Goal: Find specific page/section: Find specific page/section

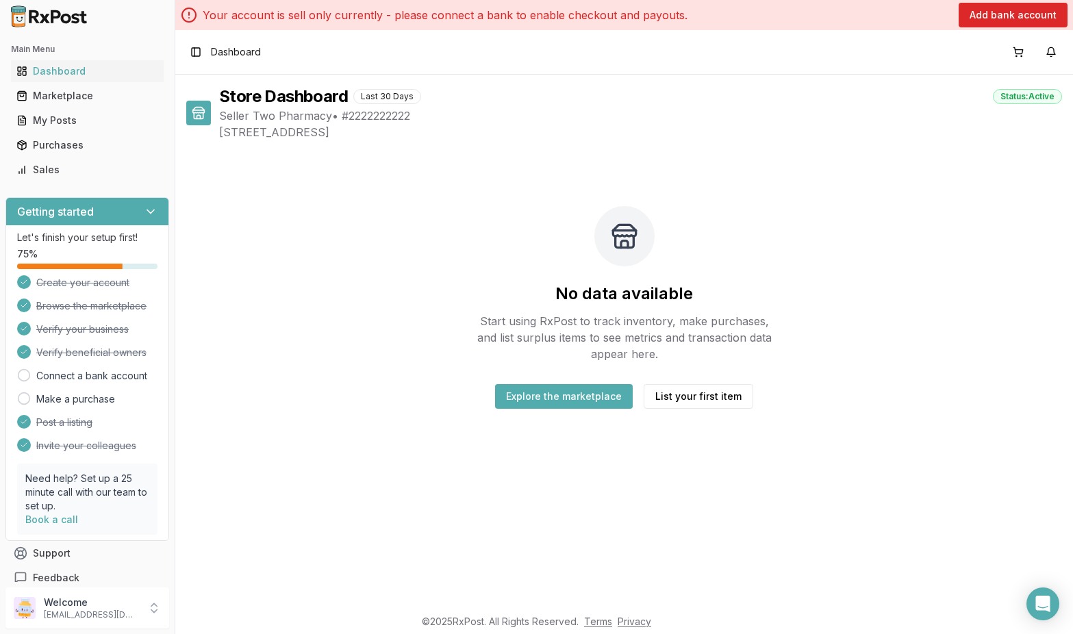
drag, startPoint x: 1070, startPoint y: 127, endPoint x: 683, endPoint y: 134, distance: 387.7
click at [683, 134] on div "Store Dashboard Last 30 Days Status: Active Seller Two Pharmacy • # 2222222222 …" at bounding box center [624, 341] width 898 height 532
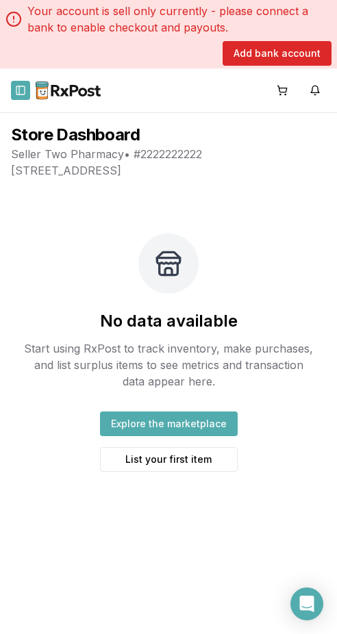
click at [20, 92] on button "Toggle Sidebar" at bounding box center [20, 90] width 19 height 19
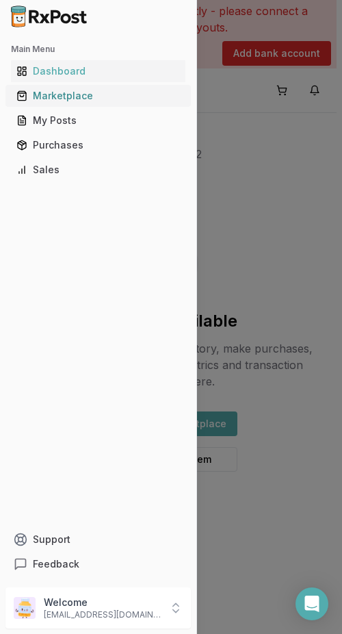
click at [77, 100] on div "Marketplace" at bounding box center [98, 96] width 164 height 14
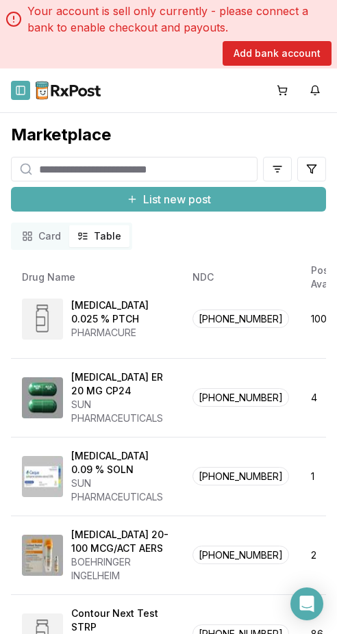
click at [24, 90] on button "Toggle Sidebar" at bounding box center [20, 90] width 19 height 19
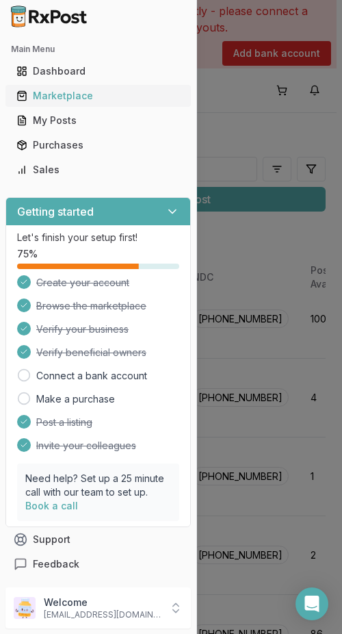
click at [67, 94] on div "Marketplace" at bounding box center [98, 96] width 164 height 14
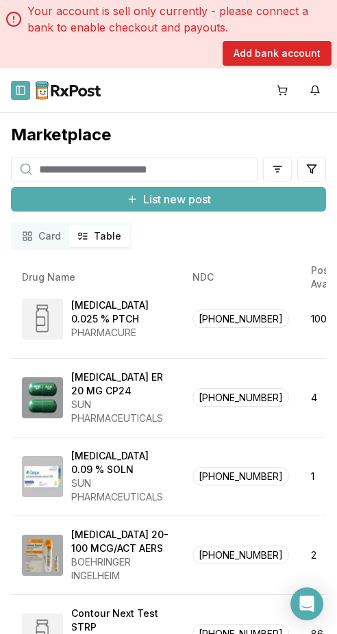
click at [18, 89] on button "Toggle Sidebar" at bounding box center [20, 90] width 19 height 19
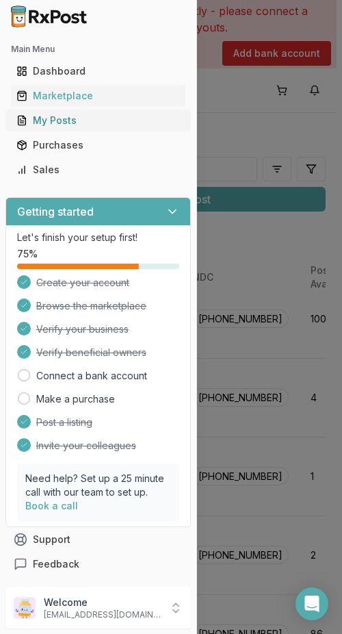
click at [66, 123] on div "My Posts" at bounding box center [98, 121] width 164 height 14
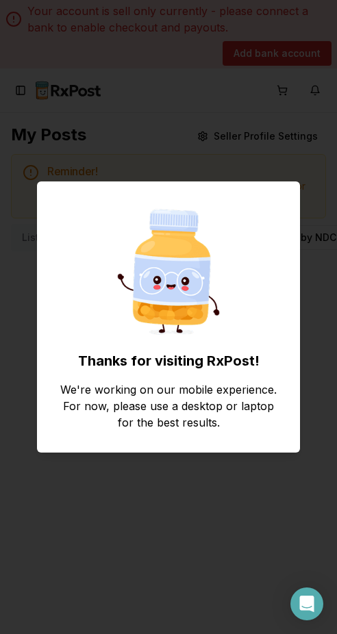
click at [203, 128] on div "Thanks for visiting RxPost! We're working on our mobile experience. For now, pl…" at bounding box center [168, 317] width 337 height 634
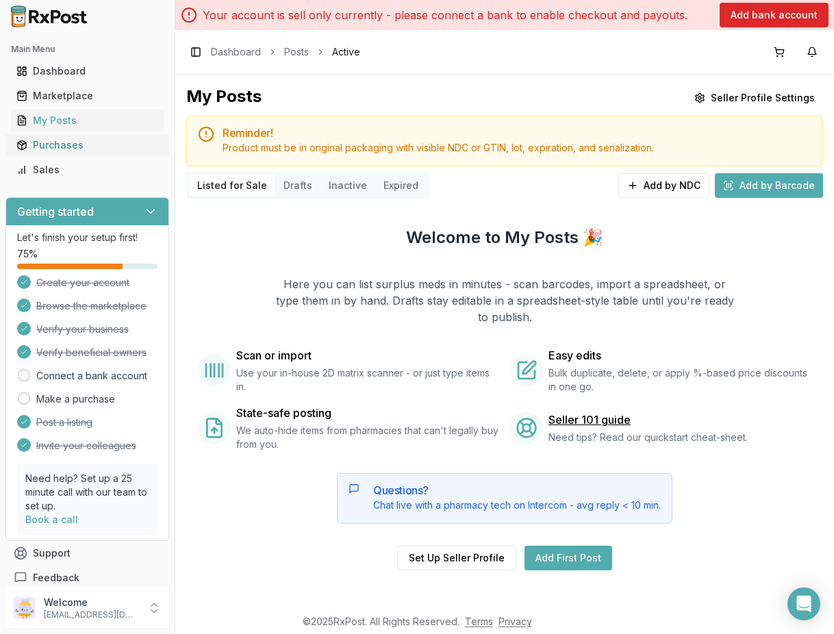
click at [56, 138] on link "Purchases" at bounding box center [87, 145] width 153 height 25
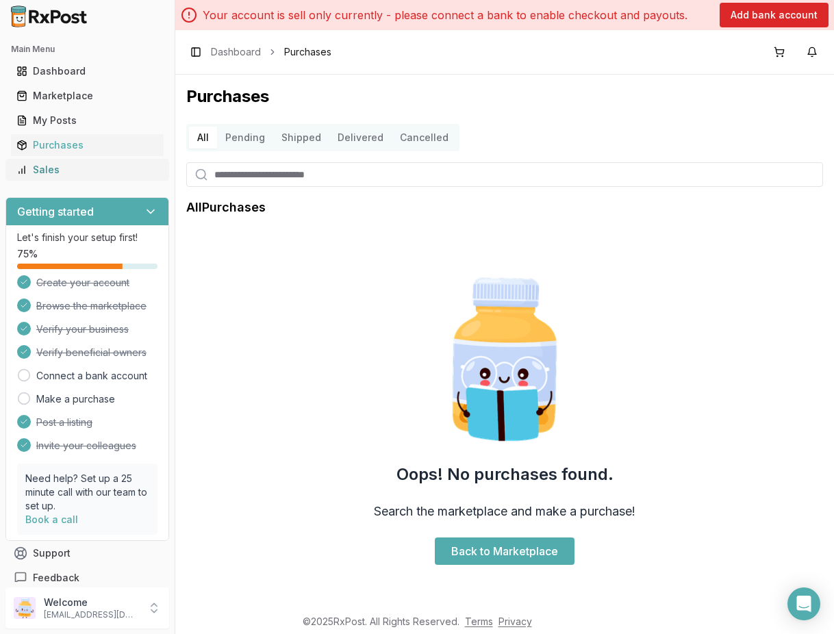
click at [61, 172] on div "Sales" at bounding box center [87, 170] width 142 height 14
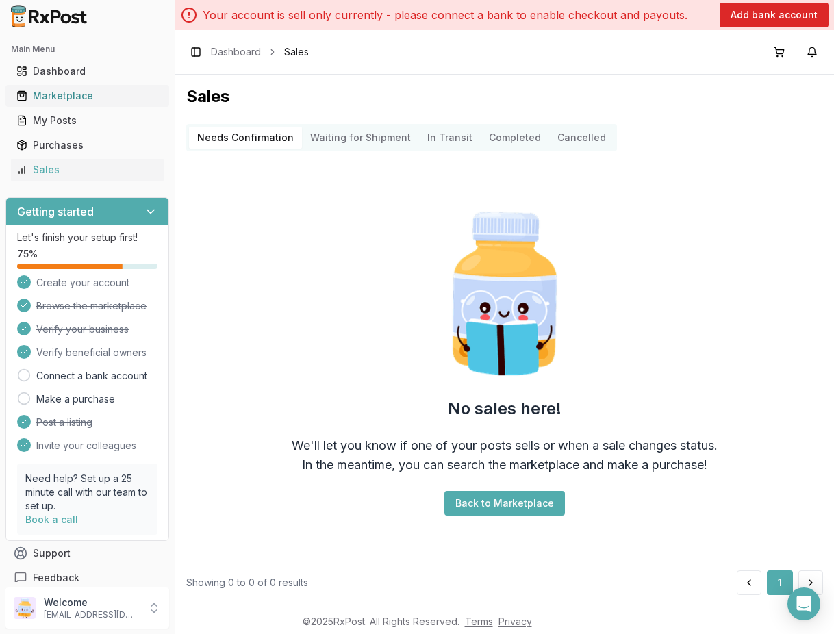
click at [82, 99] on div "Marketplace" at bounding box center [87, 96] width 142 height 14
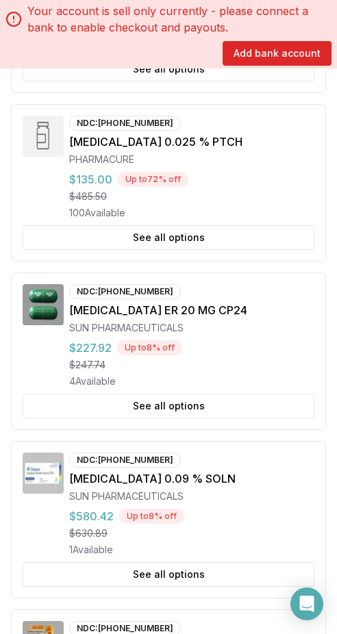
scroll to position [2267, 0]
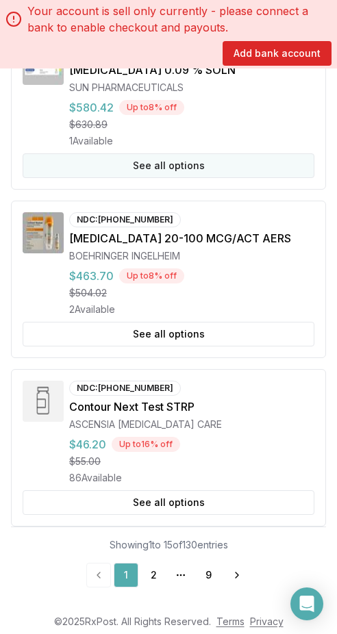
click at [215, 165] on button "See all options" at bounding box center [169, 165] width 292 height 25
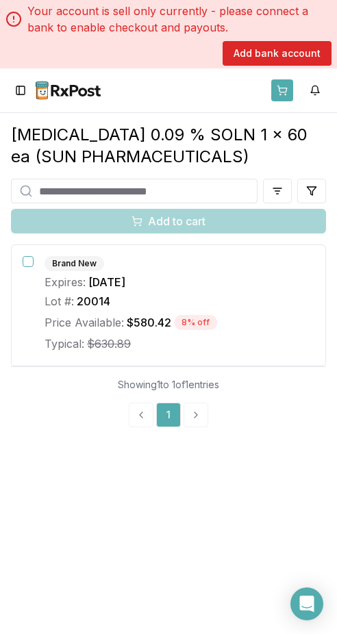
click at [281, 88] on button at bounding box center [282, 90] width 22 height 22
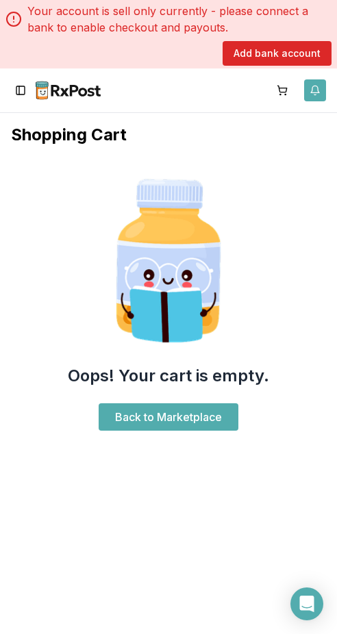
click at [318, 92] on button "button" at bounding box center [315, 90] width 22 height 22
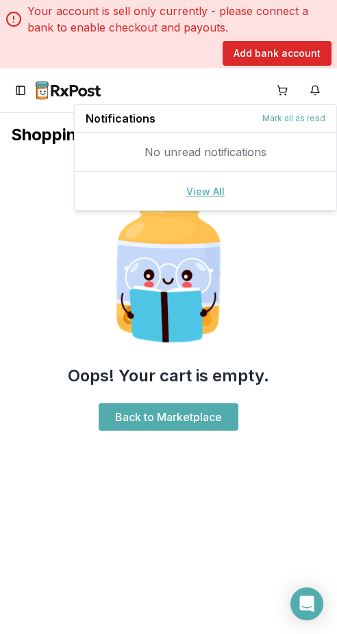
click at [214, 190] on link "View All" at bounding box center [205, 192] width 38 height 12
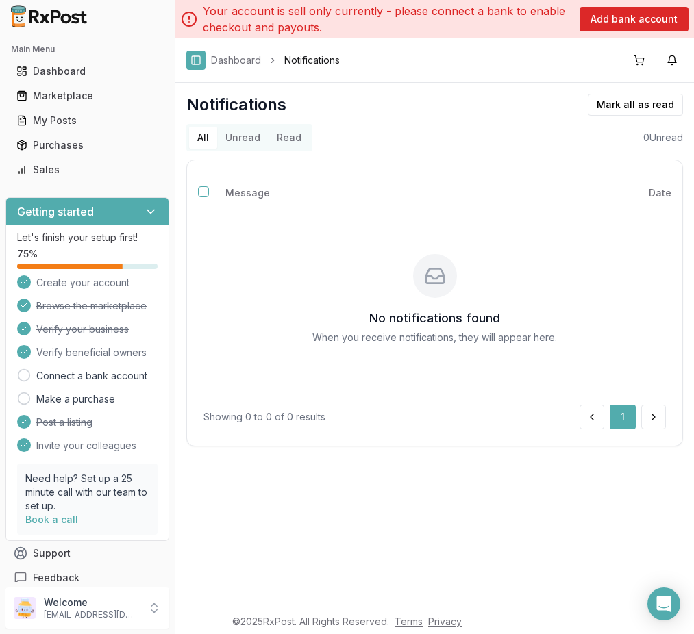
click at [197, 60] on button "Toggle Sidebar" at bounding box center [195, 60] width 19 height 19
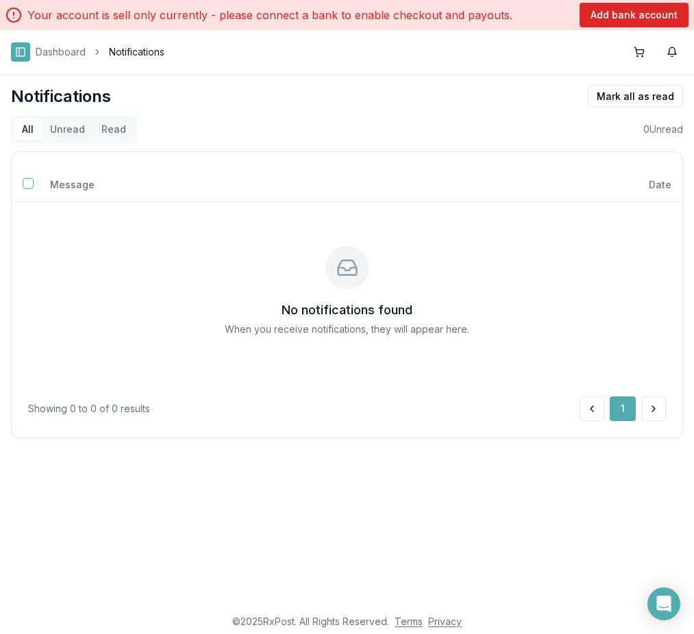
click at [25, 53] on button "Toggle Sidebar" at bounding box center [20, 51] width 19 height 19
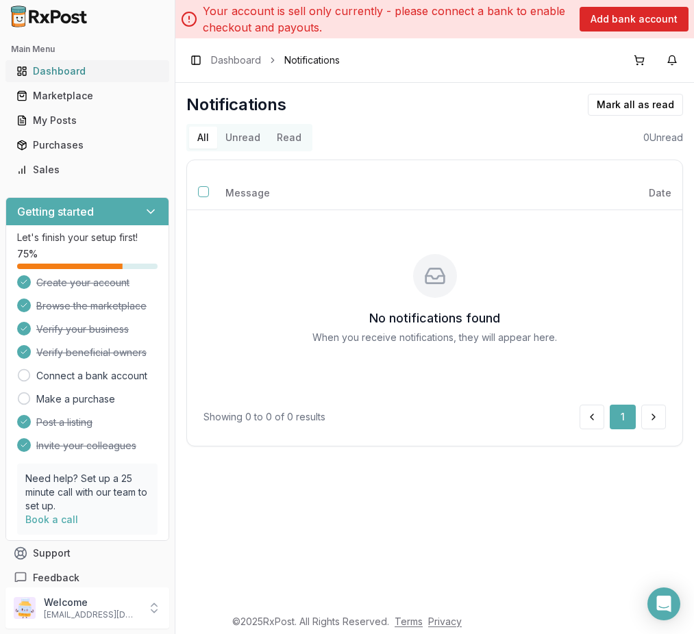
click at [74, 73] on div "Dashboard" at bounding box center [87, 71] width 142 height 14
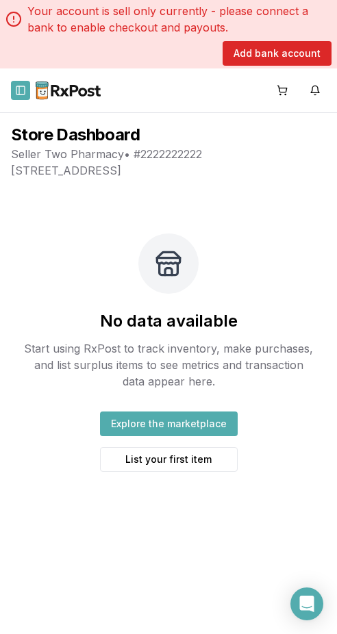
click at [16, 86] on button "Toggle Sidebar" at bounding box center [20, 90] width 19 height 19
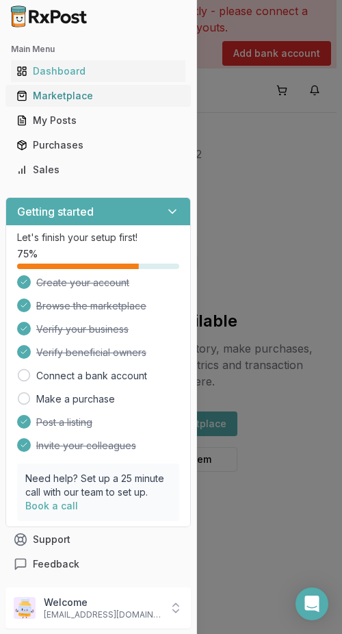
click at [87, 102] on div "Marketplace" at bounding box center [98, 96] width 164 height 14
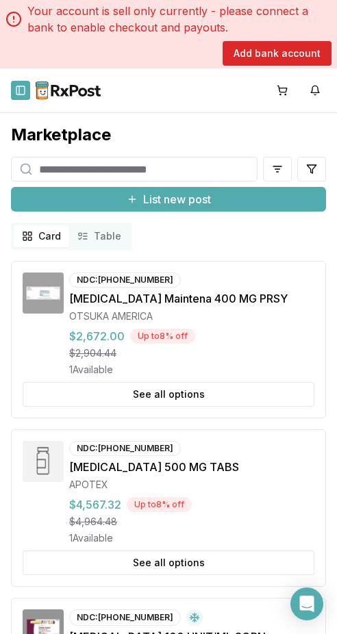
click at [21, 86] on button "Toggle Sidebar" at bounding box center [20, 90] width 19 height 19
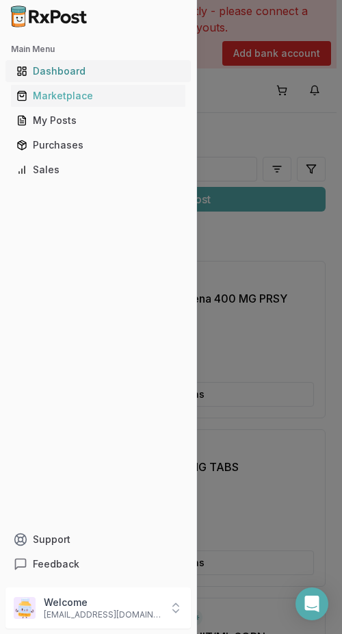
click at [73, 72] on div "Dashboard" at bounding box center [98, 71] width 164 height 14
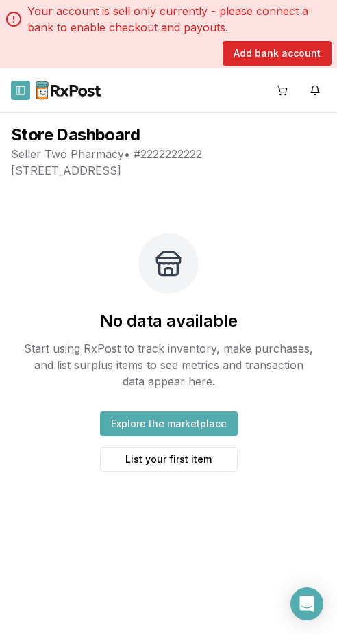
click at [19, 88] on button "Toggle Sidebar" at bounding box center [20, 90] width 19 height 19
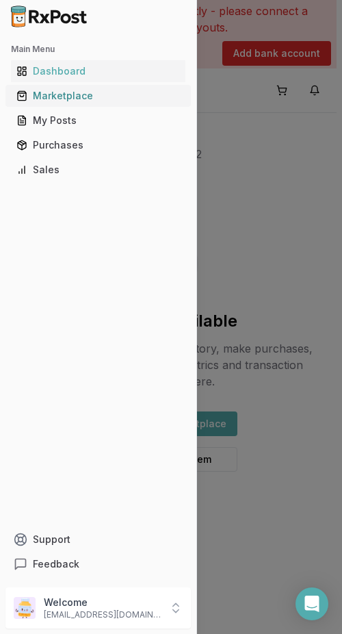
click at [53, 101] on div "Marketplace" at bounding box center [98, 96] width 164 height 14
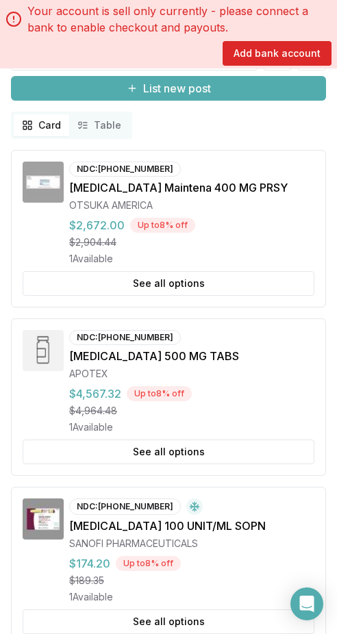
scroll to position [10, 0]
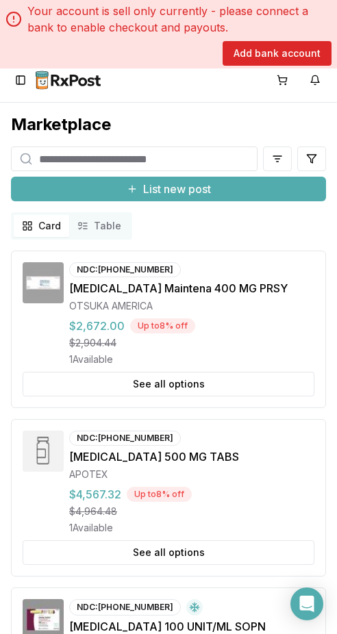
click at [160, 157] on input "search" at bounding box center [134, 159] width 247 height 25
type input "***"
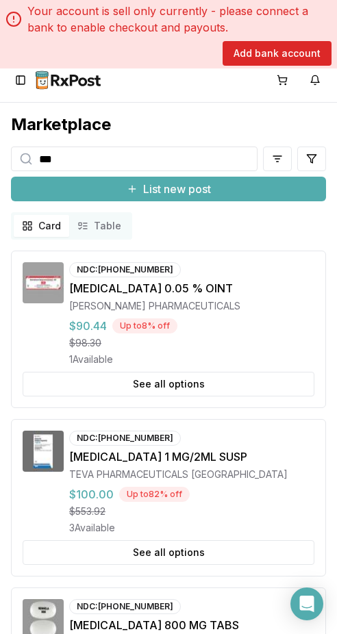
drag, startPoint x: 139, startPoint y: 158, endPoint x: 13, endPoint y: 156, distance: 126.0
click at [13, 156] on div "***" at bounding box center [134, 159] width 247 height 25
click at [205, 119] on div "Marketplace" at bounding box center [168, 125] width 315 height 22
